Goal: Information Seeking & Learning: Learn about a topic

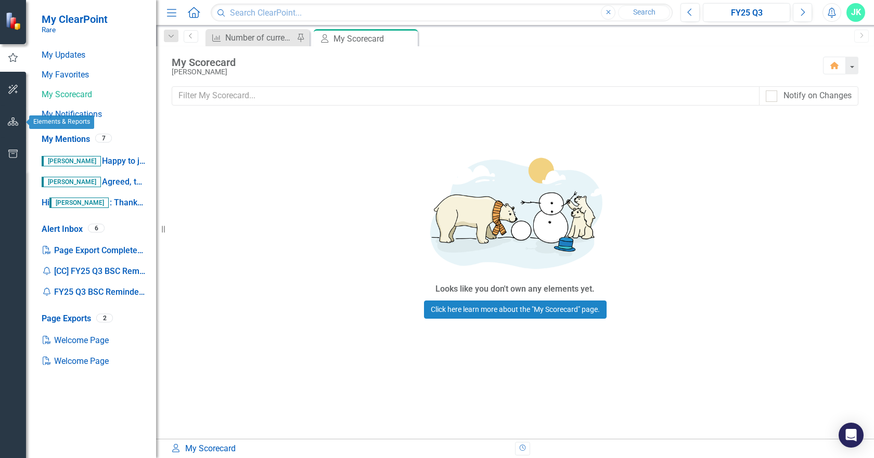
click at [10, 124] on icon "button" at bounding box center [13, 122] width 11 height 8
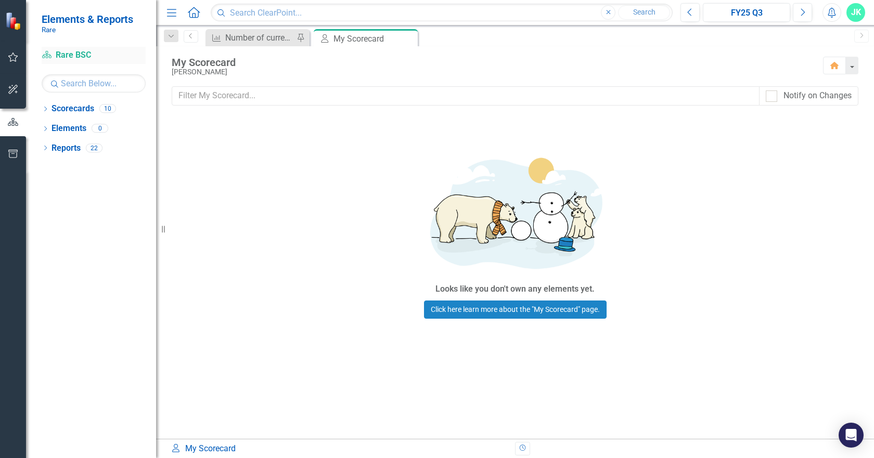
click at [80, 58] on link "Scorecard Rare BSC" at bounding box center [94, 55] width 104 height 12
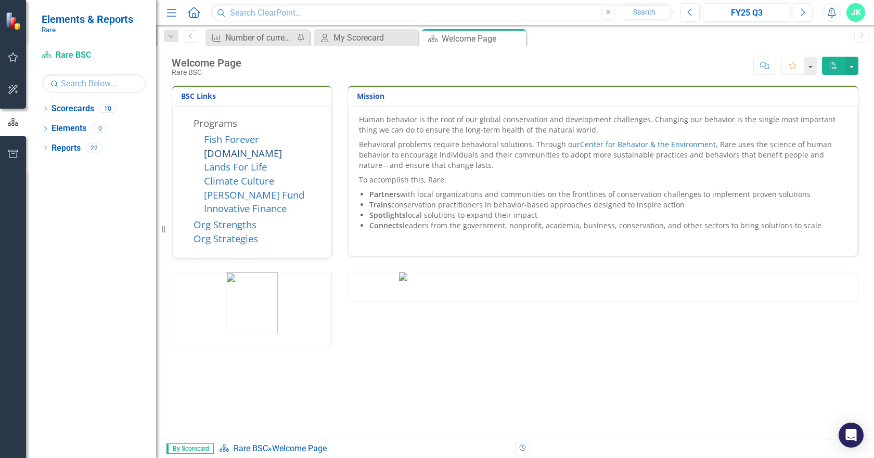
click at [237, 147] on link "[DOMAIN_NAME]" at bounding box center [243, 153] width 78 height 13
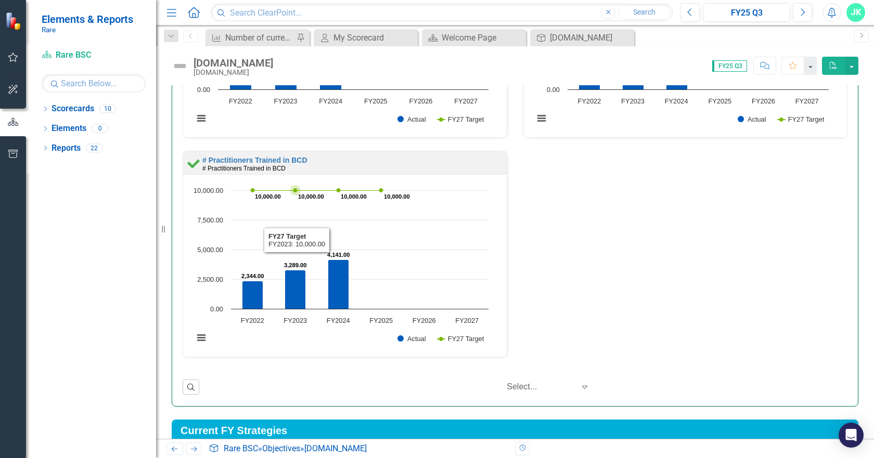
scroll to position [538, 0]
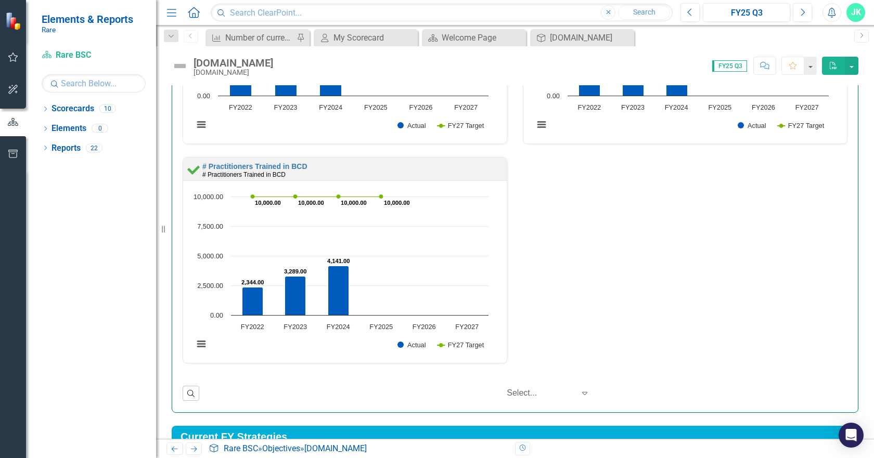
click at [179, 69] on img at bounding box center [180, 66] width 17 height 17
click at [68, 57] on link "Scorecard Rare BSC" at bounding box center [94, 55] width 104 height 12
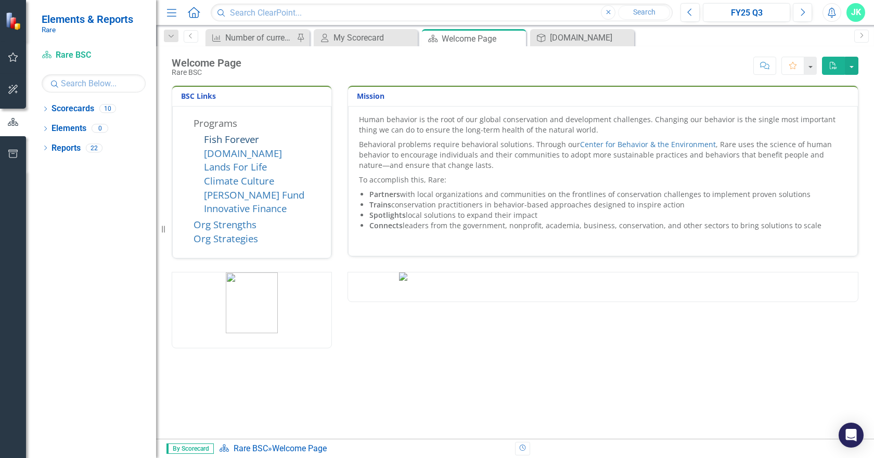
click at [223, 137] on link "Fish Forever" at bounding box center [231, 139] width 55 height 13
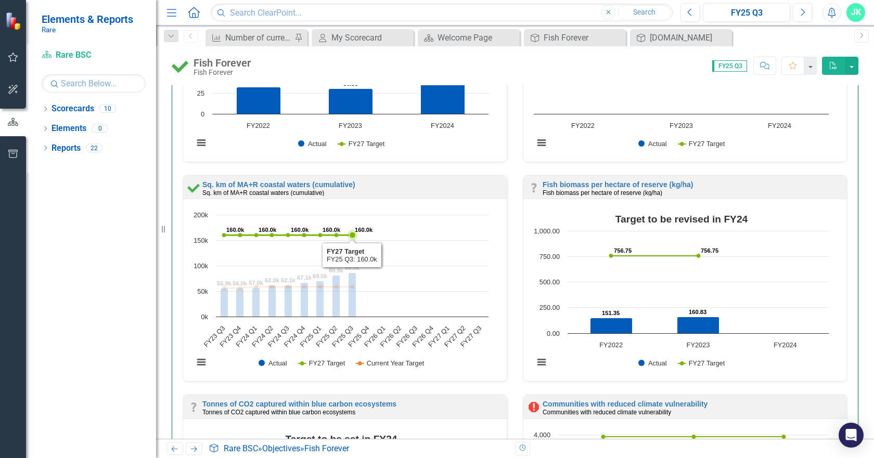
scroll to position [520, 0]
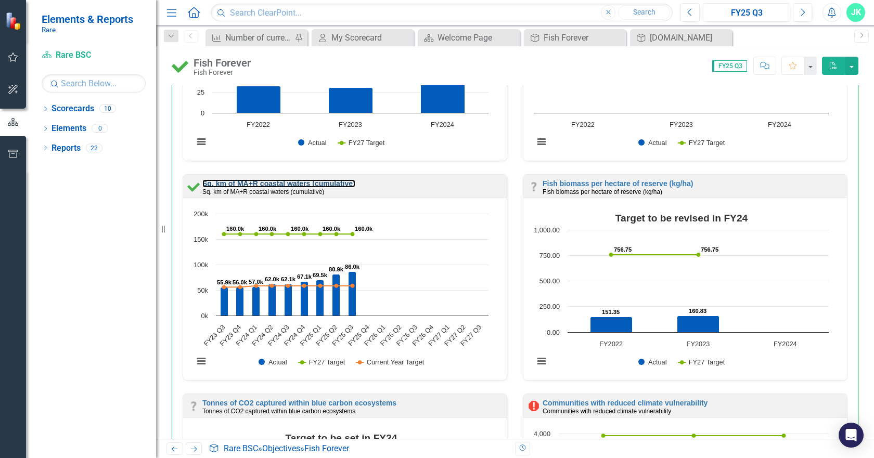
drag, startPoint x: 331, startPoint y: 186, endPoint x: 398, endPoint y: 10, distance: 187.5
click at [331, 186] on link "Sq. km of MA+R coastal waters (cumulative)" at bounding box center [278, 183] width 153 height 8
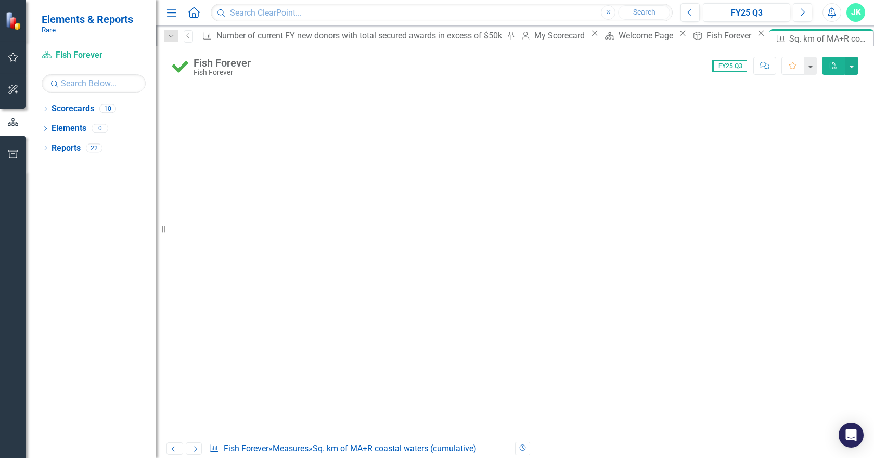
click at [380, 118] on div at bounding box center [515, 262] width 718 height 354
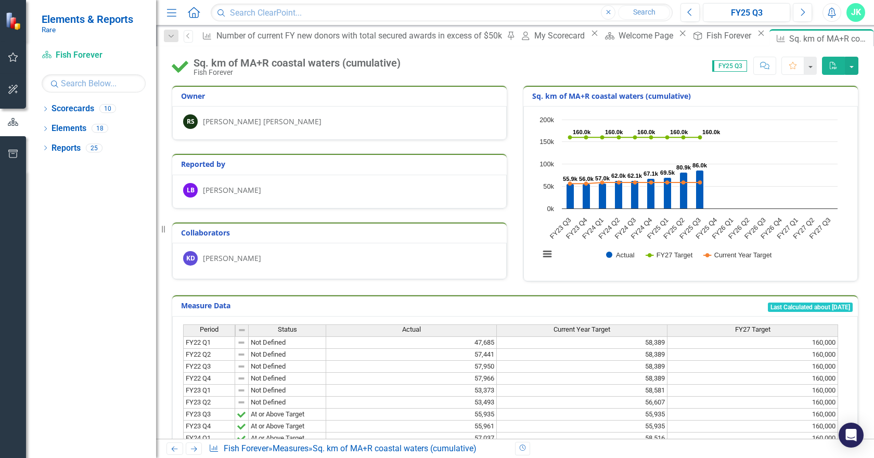
click at [304, 62] on div "Sq. km of MA+R coastal waters (cumulative)" at bounding box center [296, 62] width 207 height 11
click at [192, 36] on icon "Previous" at bounding box center [188, 36] width 8 height 6
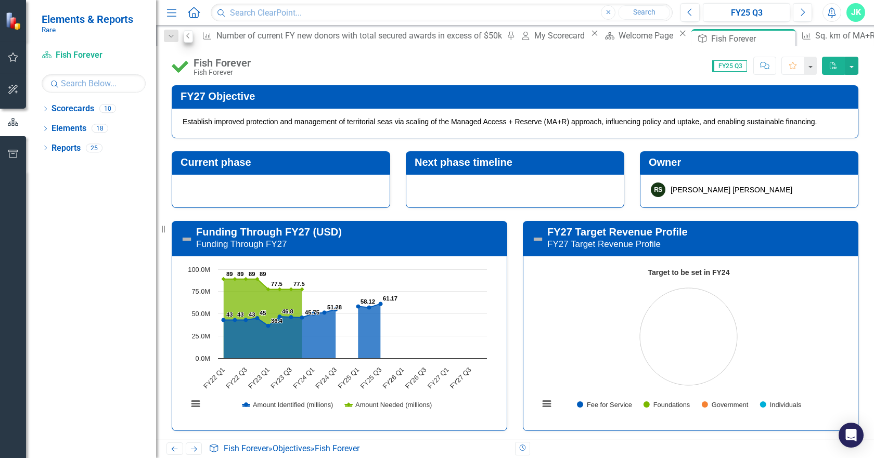
click at [0, 0] on div "Close" at bounding box center [0, 0] width 0 height 0
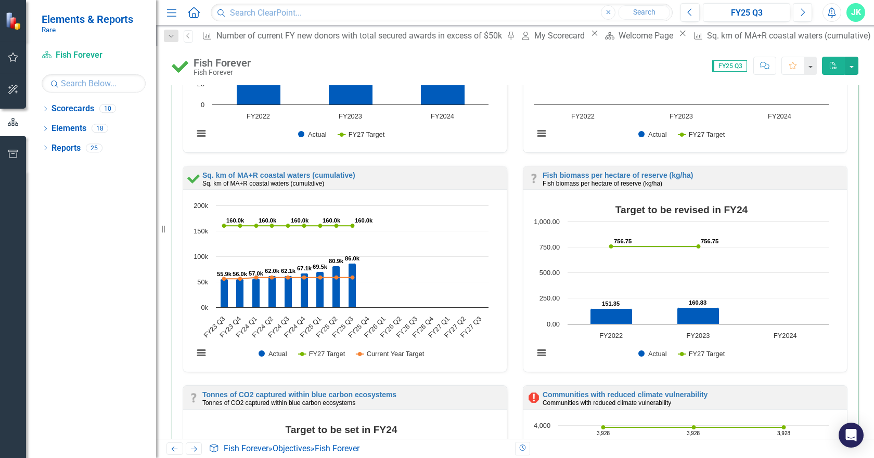
scroll to position [520, 0]
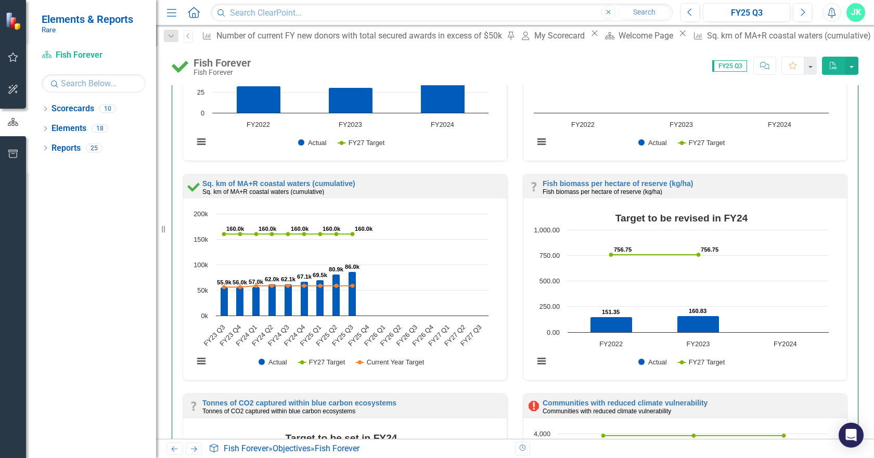
click at [226, 178] on div "Sq. km of MA+R coastal waters (cumulative) Sq. km of MA+R coastal waters (cumul…" at bounding box center [344, 186] width 323 height 23
click at [226, 180] on link "Sq. km of MA+R coastal waters (cumulative)" at bounding box center [278, 183] width 153 height 8
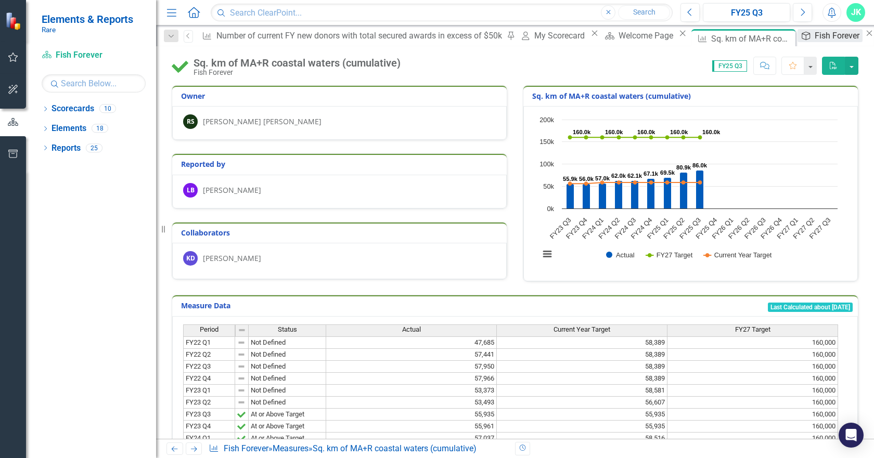
click at [814, 40] on div "Fish Forever" at bounding box center [838, 35] width 48 height 13
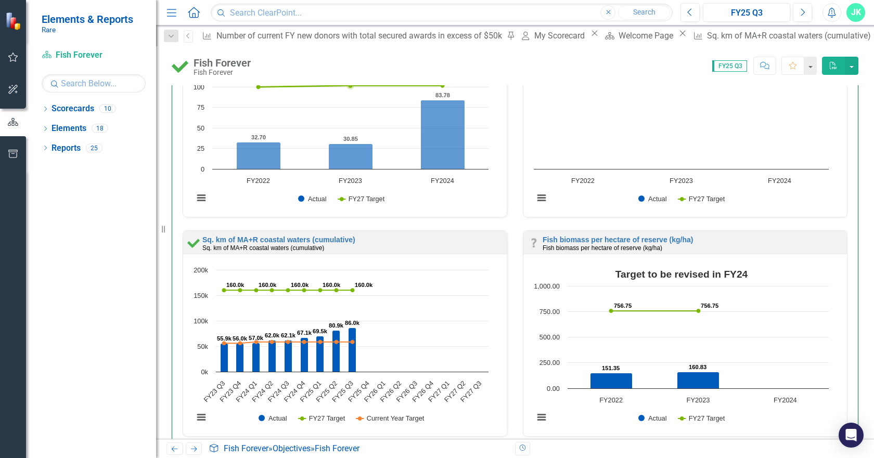
scroll to position [520, 0]
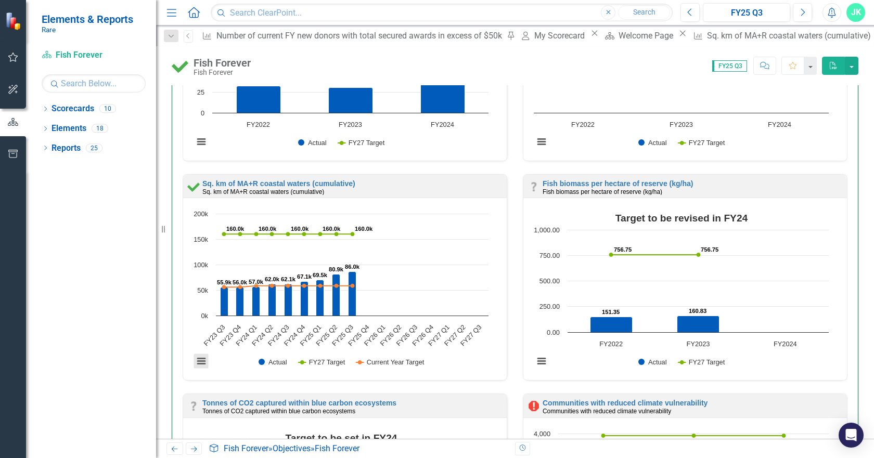
click at [201, 359] on button "View chart menu, Chart" at bounding box center [201, 361] width 15 height 15
click at [219, 366] on div "Download PNG image Download JPEG image Download PDF document Download SVG vecto…" at bounding box center [237, 326] width 117 height 85
click at [290, 181] on link "Sq. km of MA+R coastal waters (cumulative)" at bounding box center [278, 183] width 153 height 8
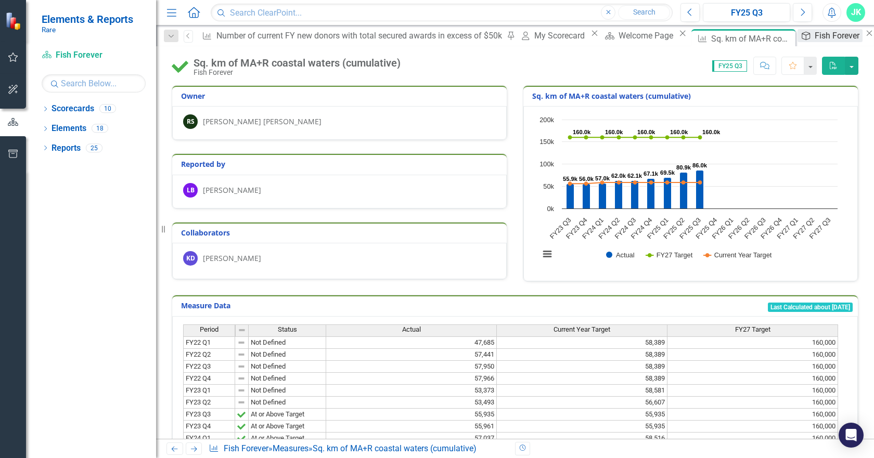
click at [800, 40] on icon "Objective" at bounding box center [805, 36] width 10 height 8
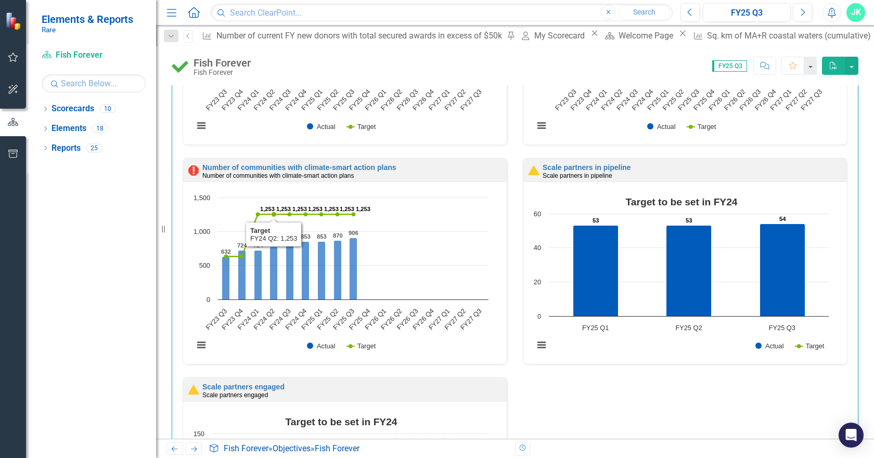
scroll to position [1872, 0]
